Goal: Check status: Check status

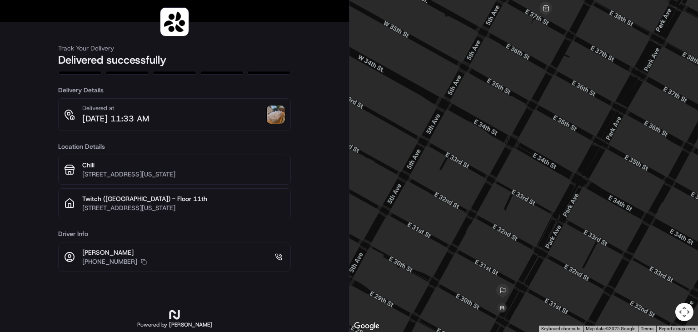
click at [276, 116] on img at bounding box center [276, 114] width 18 height 18
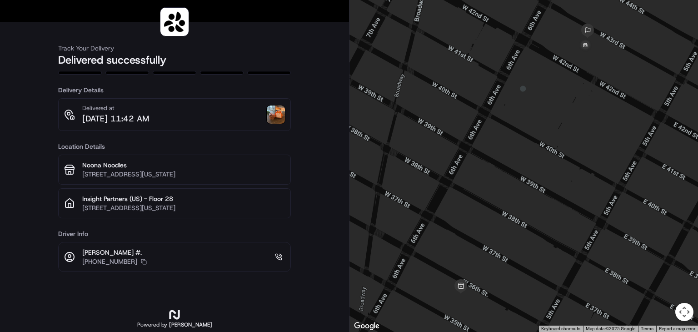
click at [275, 115] on img at bounding box center [276, 114] width 18 height 18
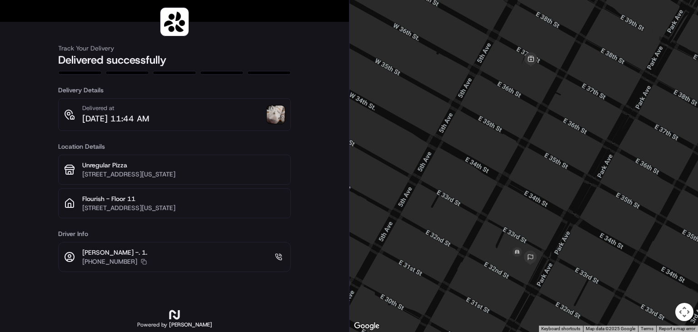
click at [276, 114] on img at bounding box center [276, 114] width 18 height 18
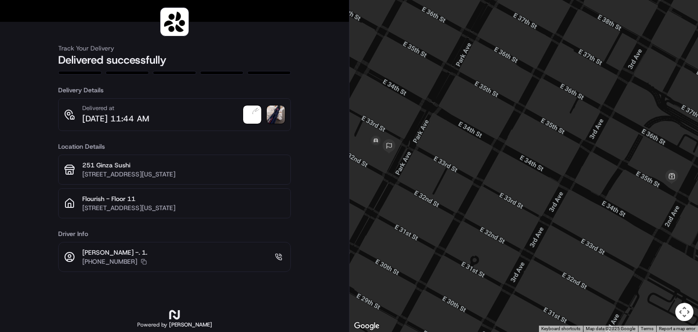
click at [250, 120] on img at bounding box center [252, 114] width 18 height 18
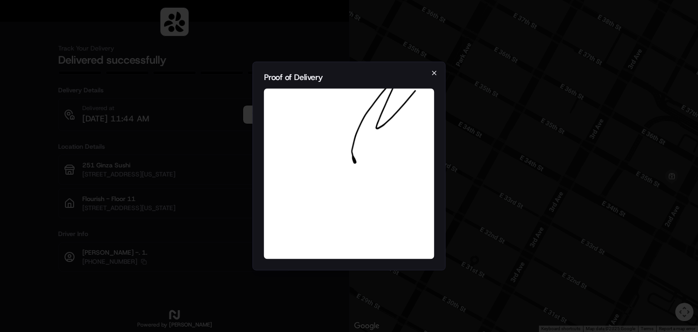
click at [434, 73] on icon "button" at bounding box center [434, 73] width 7 height 7
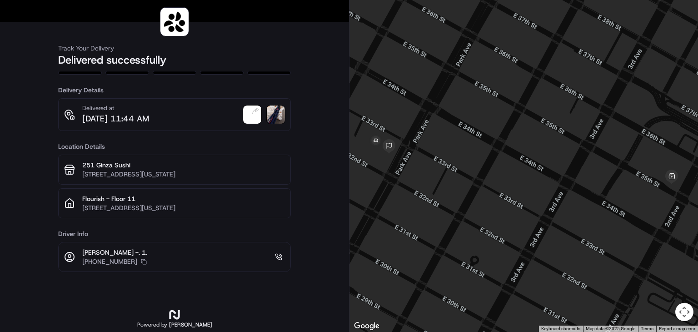
click at [278, 119] on img at bounding box center [276, 114] width 18 height 18
